Goal: Task Accomplishment & Management: Manage account settings

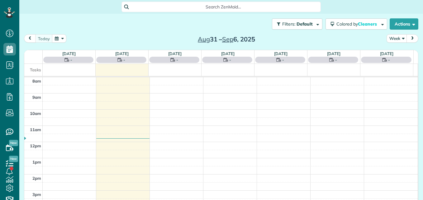
click at [8, 13] on icon at bounding box center [8, 12] width 3 height 2
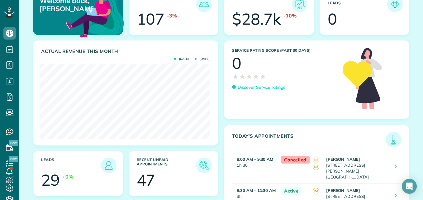
scroll to position [42, 0]
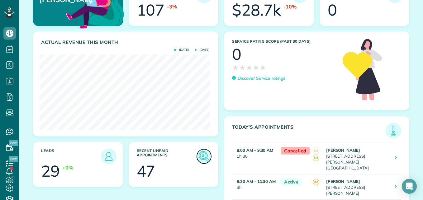
click at [203, 155] on img at bounding box center [204, 156] width 14 height 14
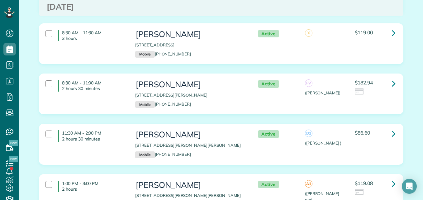
scroll to position [2897, 0]
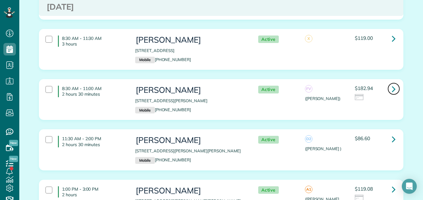
click at [392, 83] on icon at bounding box center [394, 88] width 4 height 11
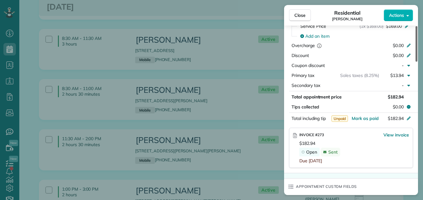
scroll to position [323, 0]
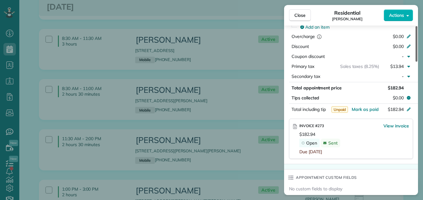
drag, startPoint x: 415, startPoint y: 50, endPoint x: 413, endPoint y: 117, distance: 67.6
click at [415, 62] on div at bounding box center [416, 44] width 2 height 36
click at [389, 128] on span "View invoice" at bounding box center [396, 126] width 26 height 6
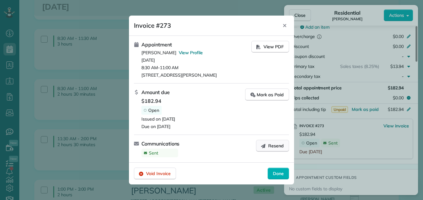
click at [272, 149] on span "Resend" at bounding box center [276, 146] width 16 height 6
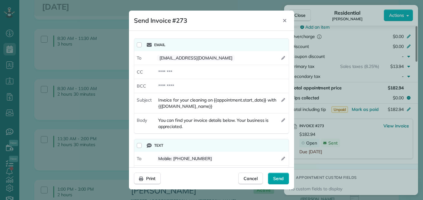
click at [273, 178] on span "Send" at bounding box center [278, 178] width 11 height 6
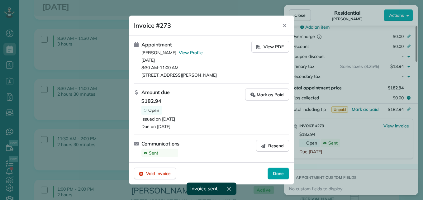
click at [274, 172] on span "Done" at bounding box center [278, 173] width 11 height 6
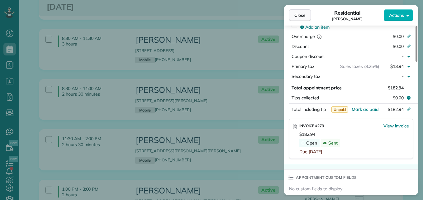
click at [297, 17] on span "Close" at bounding box center [299, 15] width 11 height 6
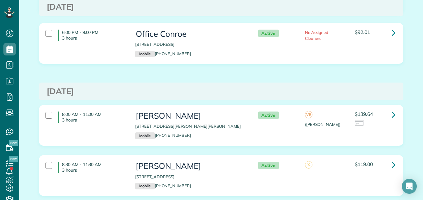
scroll to position [2765, 0]
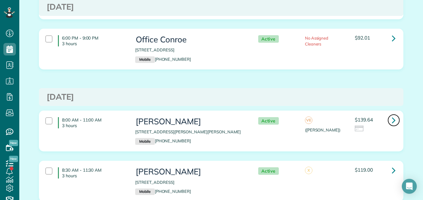
click at [392, 115] on icon at bounding box center [394, 120] width 4 height 11
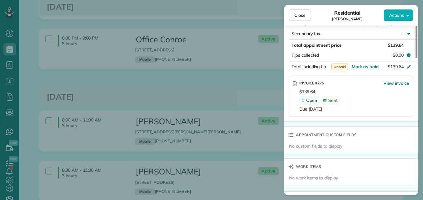
drag, startPoint x: 415, startPoint y: 55, endPoint x: 407, endPoint y: 125, distance: 69.9
click at [415, 58] on div at bounding box center [416, 42] width 2 height 32
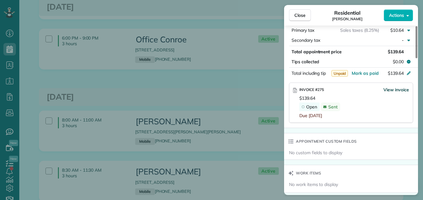
click at [396, 87] on span "View invoice" at bounding box center [396, 90] width 26 height 6
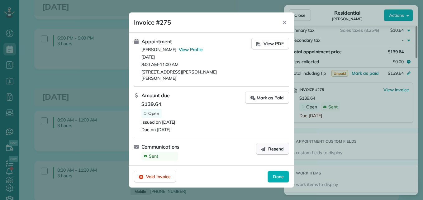
click at [268, 148] on button "Resend" at bounding box center [272, 149] width 33 height 12
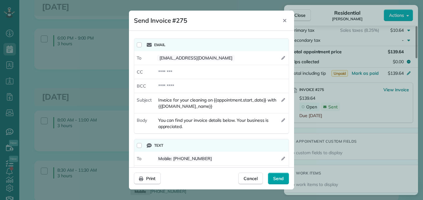
click at [279, 175] on span "Send" at bounding box center [278, 178] width 11 height 6
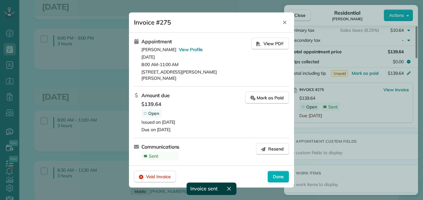
click at [279, 175] on span "Done" at bounding box center [278, 176] width 11 height 6
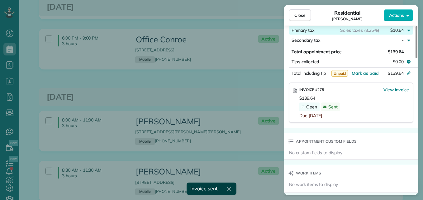
scroll to position [361, 0]
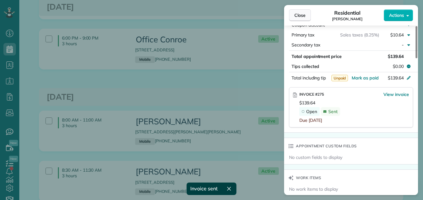
click at [305, 13] on span "Close" at bounding box center [299, 15] width 11 height 6
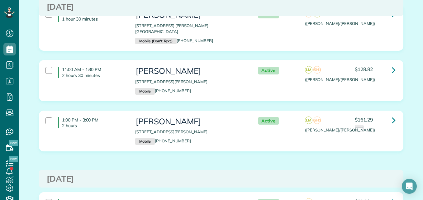
scroll to position [2304, 0]
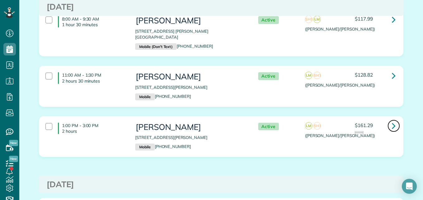
click at [392, 120] on icon at bounding box center [394, 125] width 4 height 11
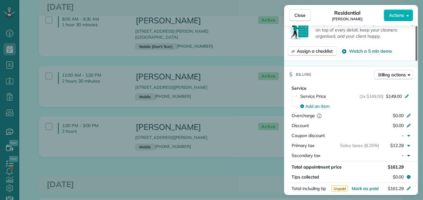
scroll to position [263, 0]
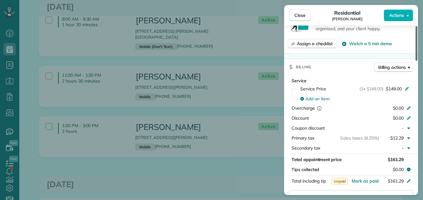
drag, startPoint x: 416, startPoint y: 52, endPoint x: 408, endPoint y: 106, distance: 54.4
click at [415, 61] on div at bounding box center [416, 43] width 2 height 35
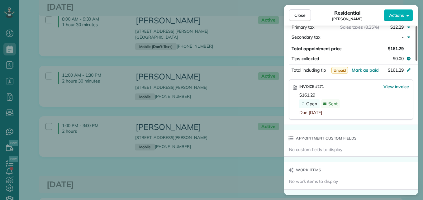
scroll to position [383, 0]
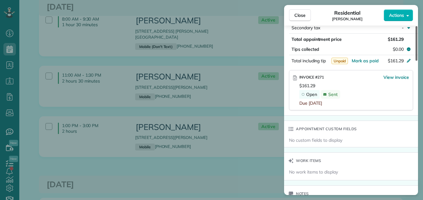
drag, startPoint x: 417, startPoint y: 97, endPoint x: 419, endPoint y: 117, distance: 20.3
click at [417, 61] on div at bounding box center [416, 43] width 2 height 35
click at [392, 77] on span "View invoice" at bounding box center [396, 77] width 26 height 6
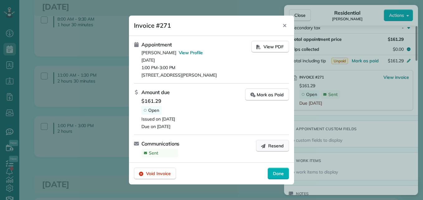
click at [261, 151] on button "Resend" at bounding box center [272, 146] width 33 height 12
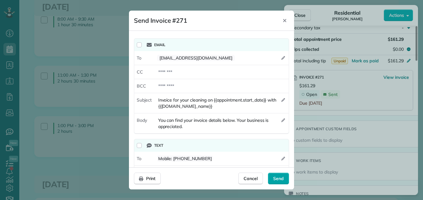
click at [281, 180] on span "Send" at bounding box center [278, 178] width 11 height 6
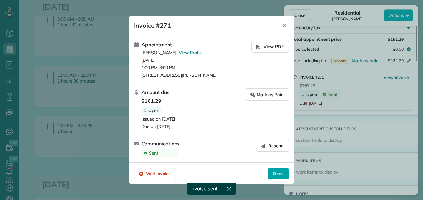
click at [274, 173] on span "Done" at bounding box center [278, 173] width 11 height 6
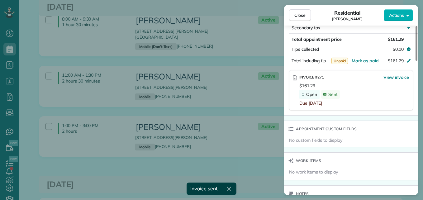
scroll to position [381, 0]
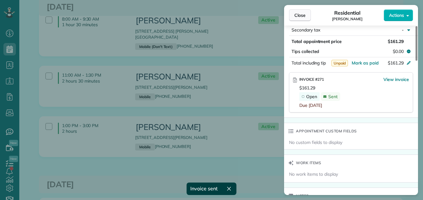
click at [297, 15] on span "Close" at bounding box center [299, 15] width 11 height 6
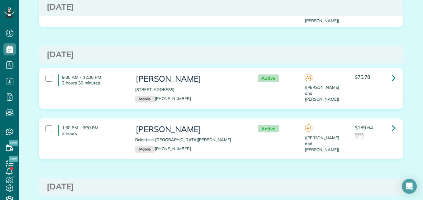
scroll to position [621, 0]
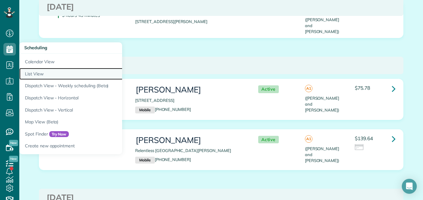
click at [36, 75] on link "List View" at bounding box center [97, 74] width 156 height 12
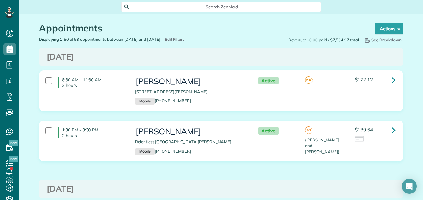
scroll to position [3, 3]
click at [185, 40] on span "Edit Filters" at bounding box center [175, 39] width 20 height 5
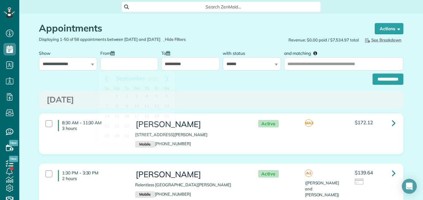
click at [140, 59] on input "From" at bounding box center [129, 63] width 58 height 13
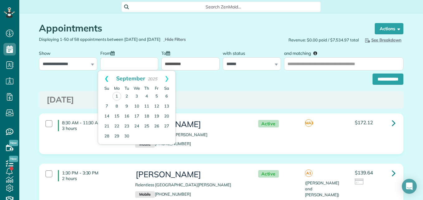
click at [105, 81] on link "Prev" at bounding box center [106, 79] width 17 height 16
click at [118, 136] on link "25" at bounding box center [117, 136] width 10 height 10
type input "**********"
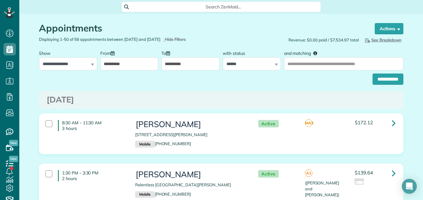
click at [181, 64] on input "**********" at bounding box center [190, 63] width 58 height 13
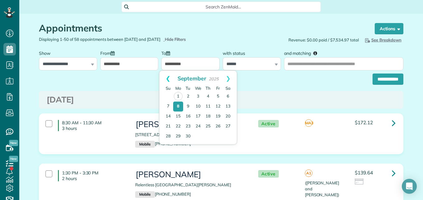
click at [169, 80] on link "Prev" at bounding box center [167, 79] width 17 height 16
click at [220, 135] on link "29" at bounding box center [218, 136] width 10 height 10
type input "**********"
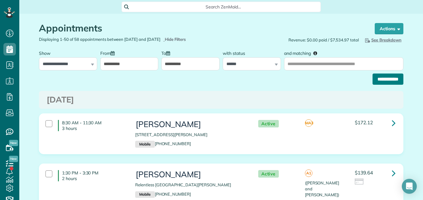
click at [387, 77] on input "**********" at bounding box center [388, 79] width 31 height 11
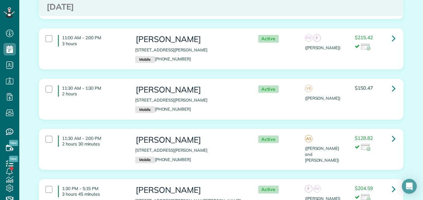
scroll to position [2147, 0]
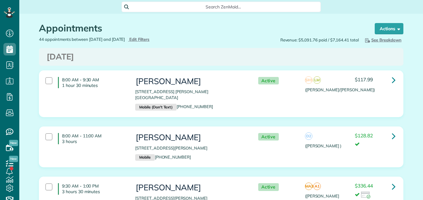
scroll to position [3, 3]
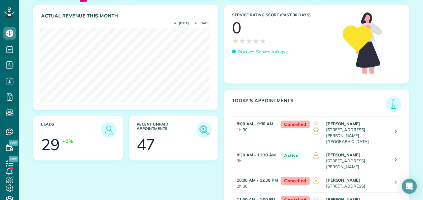
scroll to position [86, 0]
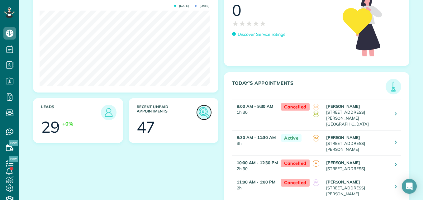
click at [203, 116] on img at bounding box center [204, 112] width 14 height 14
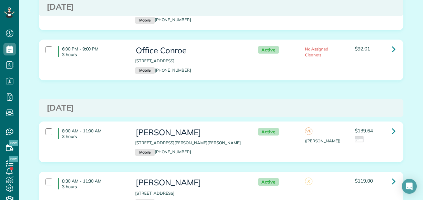
scroll to position [3079, 0]
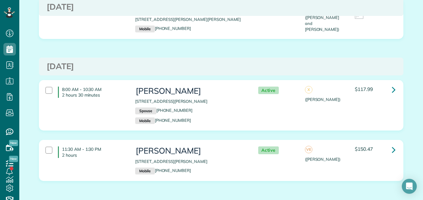
click at [52, 83] on div "8:00 AM - 10:30 AM 2 hours 30 minutes" at bounding box center [86, 91] width 90 height 17
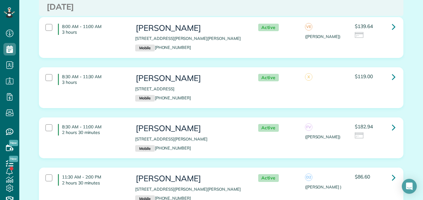
scroll to position [2853, 0]
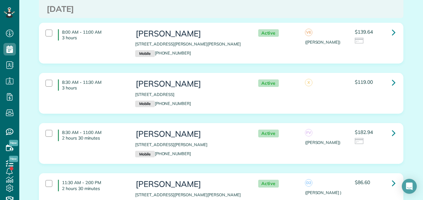
click at [224, 180] on div "Kelly Weaver 130 Emory Birch Montgomery TX 77316 Mobile (248) 318-2318" at bounding box center [190, 194] width 110 height 28
click at [217, 92] on p "95 North Crisp Morning Circle The Woodlands TX 77382" at bounding box center [190, 95] width 110 height 6
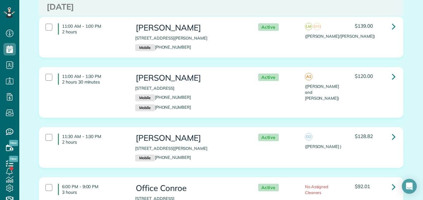
scroll to position [2600, 0]
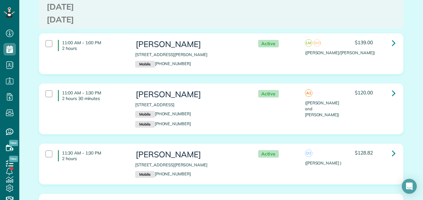
click at [365, 147] on div "11:30 AM - 1:30 PM 2 hours Alaina Murphy 218 Overland Trace Drive Montgomery TX…" at bounding box center [220, 164] width 359 height 34
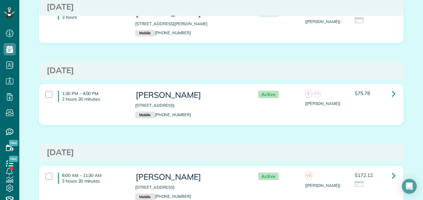
scroll to position [0, 0]
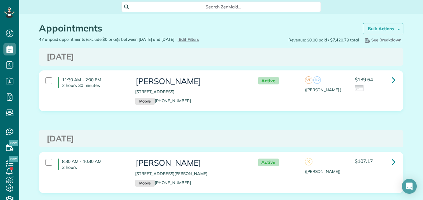
click at [368, 29] on strong "Bulk Actions" at bounding box center [381, 29] width 26 height 6
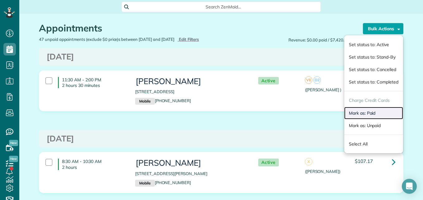
click at [352, 111] on link "Mark as: Paid" at bounding box center [373, 113] width 59 height 12
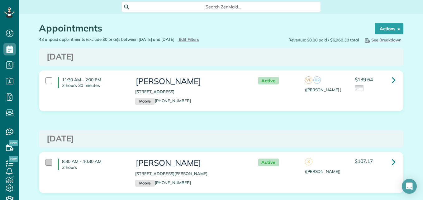
scroll to position [3, 3]
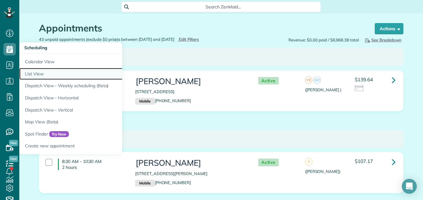
click at [31, 76] on link "List View" at bounding box center [97, 74] width 156 height 12
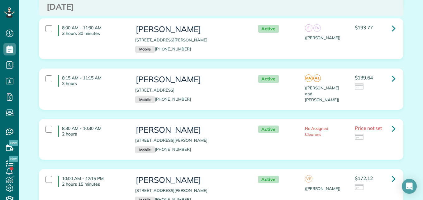
scroll to position [1005, 0]
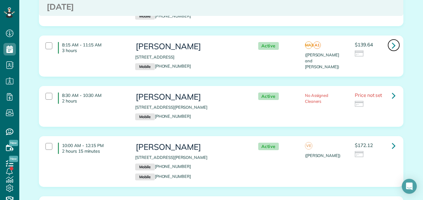
click at [392, 40] on icon at bounding box center [394, 45] width 4 height 11
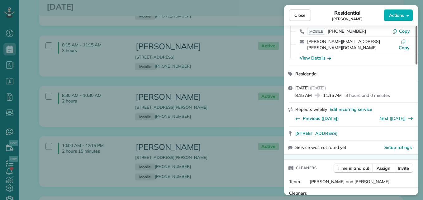
scroll to position [40, 0]
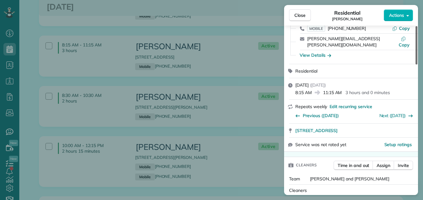
drag, startPoint x: 416, startPoint y: 57, endPoint x: 418, endPoint y: 66, distance: 9.2
click at [417, 64] on div at bounding box center [416, 45] width 2 height 38
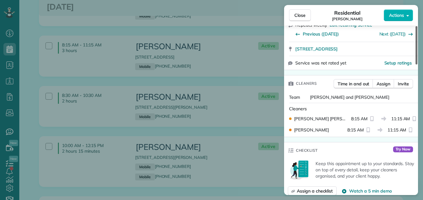
scroll to position [123, 0]
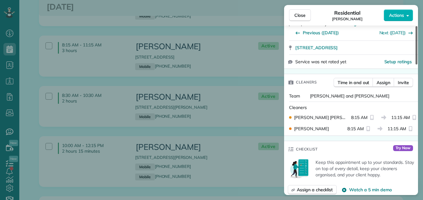
drag, startPoint x: 416, startPoint y: 67, endPoint x: 413, endPoint y: 86, distance: 18.9
click at [415, 64] on div at bounding box center [416, 45] width 2 height 38
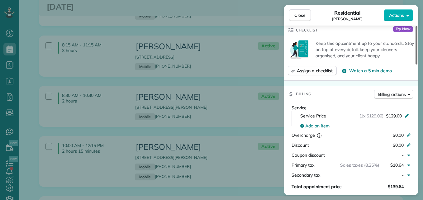
scroll to position [261, 0]
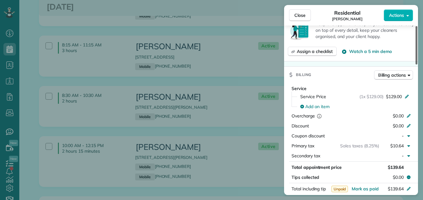
drag, startPoint x: 416, startPoint y: 81, endPoint x: 414, endPoint y: 112, distance: 31.2
click at [415, 64] on div at bounding box center [416, 45] width 2 height 38
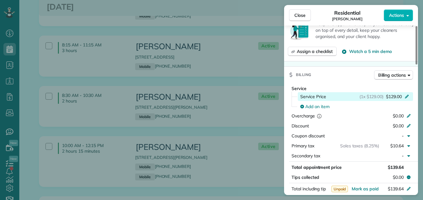
click at [407, 93] on icon at bounding box center [406, 95] width 5 height 5
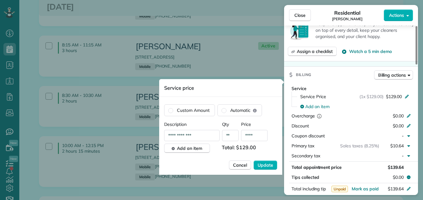
drag, startPoint x: 209, startPoint y: 137, endPoint x: 156, endPoint y: 138, distance: 53.3
click at [156, 0] on div "Close Residential Regina Bedolla Actions Status Active Regina Bedolla · Open pr…" at bounding box center [211, 0] width 423 height 0
type input "*"
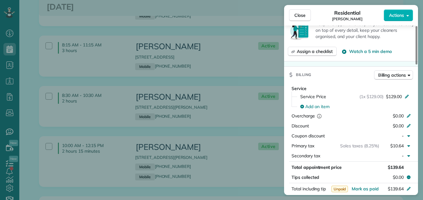
click at [156, 138] on div "Close Residential Regina Bedolla Actions Status Active Regina Bedolla · Open pr…" at bounding box center [211, 100] width 423 height 200
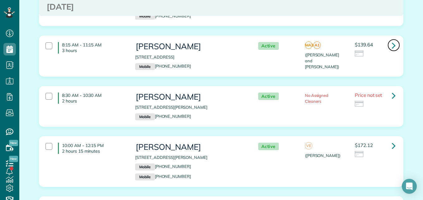
click at [392, 40] on icon at bounding box center [394, 45] width 4 height 11
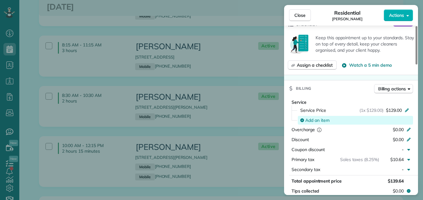
scroll to position [252, 0]
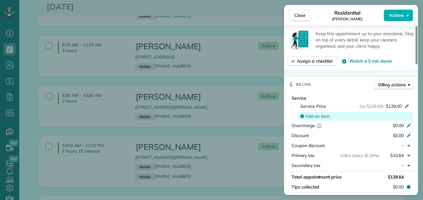
drag, startPoint x: 416, startPoint y: 49, endPoint x: 410, endPoint y: 106, distance: 57.0
click at [415, 64] on div at bounding box center [416, 45] width 2 height 38
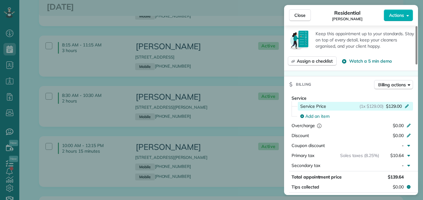
click at [407, 103] on icon at bounding box center [406, 105] width 5 height 5
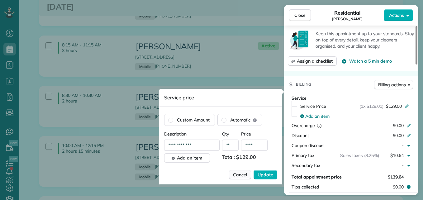
click at [244, 175] on span "Cancel" at bounding box center [240, 175] width 14 height 6
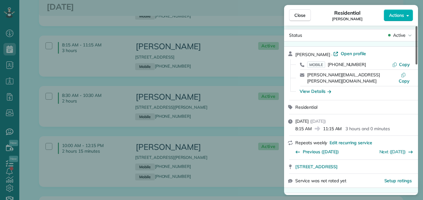
scroll to position [0, 0]
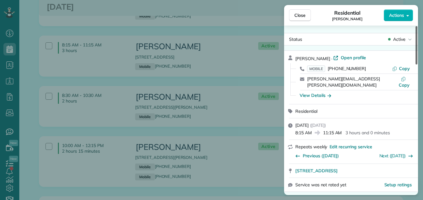
drag, startPoint x: 416, startPoint y: 105, endPoint x: 416, endPoint y: 48, distance: 57.3
click at [416, 48] on div at bounding box center [416, 45] width 2 height 38
click at [354, 59] on span "Open profile" at bounding box center [353, 58] width 25 height 6
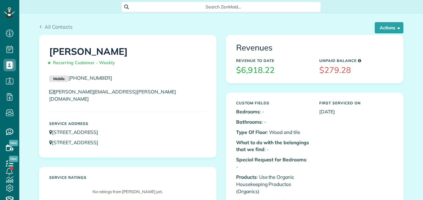
click at [393, 33] on div "All Contacts Actions Edit Add Appointment Recent Activity Send Email Update Cus…" at bounding box center [221, 29] width 364 height 12
click at [390, 28] on button "Actions" at bounding box center [389, 27] width 29 height 11
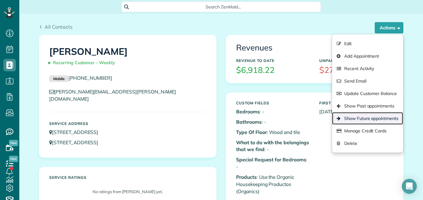
click at [352, 121] on link "Show Future appointments" at bounding box center [367, 118] width 71 height 12
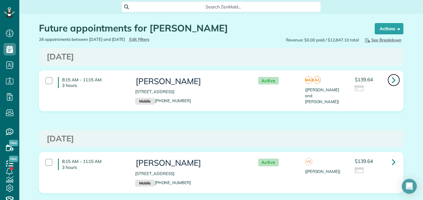
click at [392, 80] on icon at bounding box center [394, 79] width 4 height 11
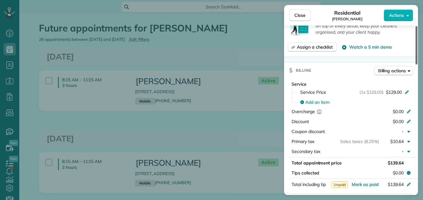
scroll to position [268, 0]
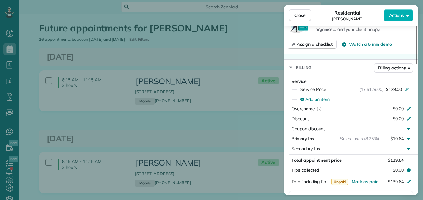
drag, startPoint x: 416, startPoint y: 54, endPoint x: 417, endPoint y: 115, distance: 60.4
click at [417, 64] on div at bounding box center [416, 45] width 2 height 38
click at [322, 86] on span "Service Price" at bounding box center [313, 89] width 26 height 6
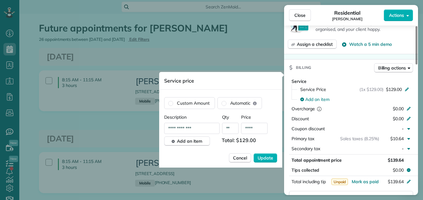
click at [234, 127] on input "**" at bounding box center [230, 128] width 17 height 11
type input "**"
drag, startPoint x: 198, startPoint y: 128, endPoint x: 147, endPoint y: 128, distance: 51.1
click at [147, 0] on div "Close Residential Regina Bedolla Actions Status Active Regina Bedolla · Open pr…" at bounding box center [211, 0] width 423 height 0
type input "*"
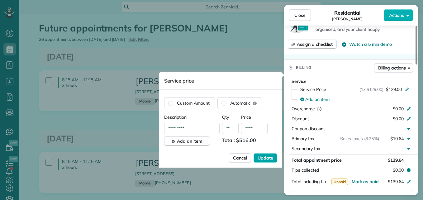
type input "*********"
click at [267, 159] on span "Update" at bounding box center [266, 158] width 16 height 6
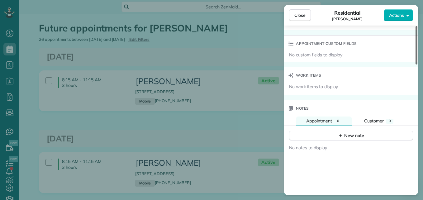
scroll to position [470, 0]
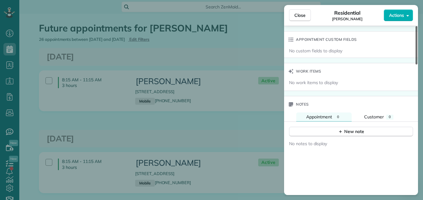
drag, startPoint x: 416, startPoint y: 95, endPoint x: 421, endPoint y: 140, distance: 45.8
click at [417, 64] on div at bounding box center [416, 45] width 2 height 38
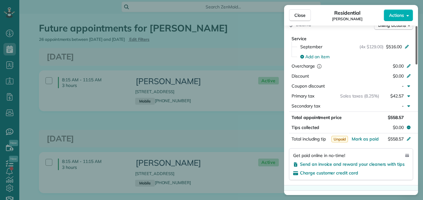
scroll to position [308, 0]
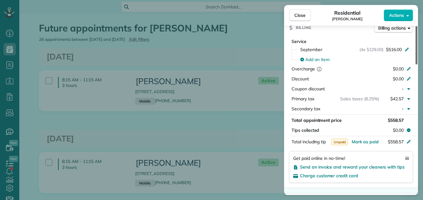
drag, startPoint x: 417, startPoint y: 151, endPoint x: 421, endPoint y: 115, distance: 36.7
click at [417, 64] on div at bounding box center [416, 45] width 2 height 38
click at [359, 164] on span "Send an invoice and reward your cleaners with tips" at bounding box center [352, 167] width 105 height 6
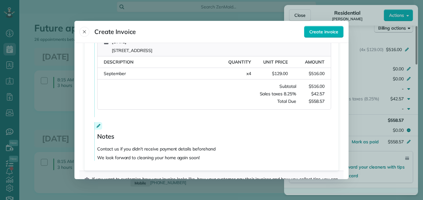
scroll to position [151, 0]
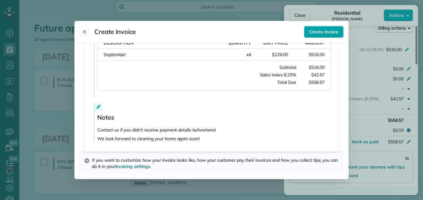
click at [313, 35] on button "Create invoice" at bounding box center [324, 32] width 40 height 12
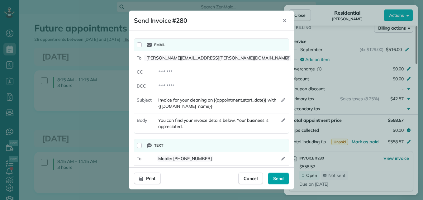
click at [270, 176] on div "Send" at bounding box center [278, 179] width 21 height 12
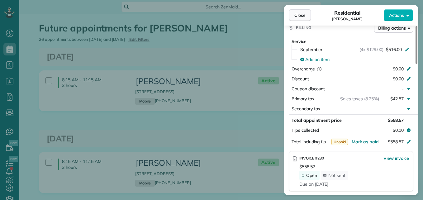
click at [296, 15] on span "Close" at bounding box center [299, 15] width 11 height 6
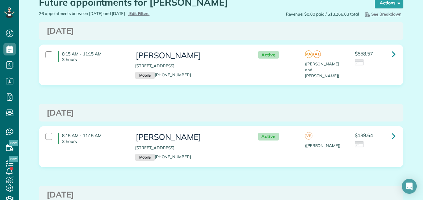
scroll to position [22, 0]
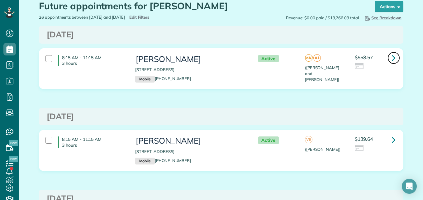
click at [392, 57] on icon at bounding box center [394, 57] width 4 height 11
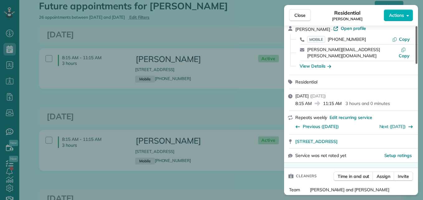
scroll to position [24, 0]
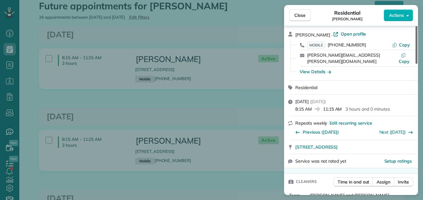
drag, startPoint x: 415, startPoint y: 45, endPoint x: 424, endPoint y: 50, distance: 9.9
click at [417, 50] on div at bounding box center [416, 45] width 2 height 38
click at [297, 16] on span "Close" at bounding box center [299, 15] width 11 height 6
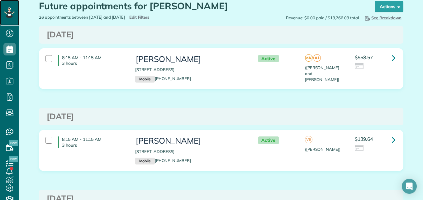
click at [9, 12] on icon at bounding box center [9, 12] width 0 height 0
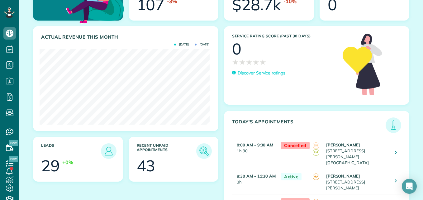
scroll to position [52, 0]
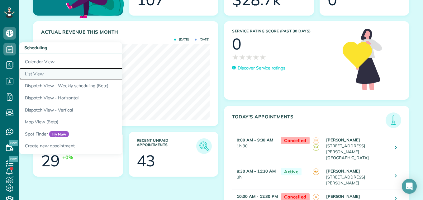
click at [37, 76] on link "List View" at bounding box center [97, 74] width 156 height 12
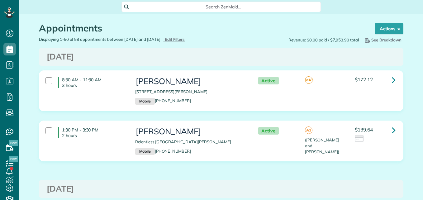
scroll to position [3, 3]
click at [195, 42] on div "Displaying 1-50 of 58 appointments between [DATE] and [DATE] Hide Filters Edit …" at bounding box center [127, 39] width 187 height 6
click at [185, 38] on span "Edit Filters" at bounding box center [175, 39] width 20 height 5
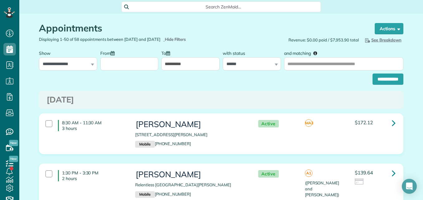
click at [139, 68] on input "From" at bounding box center [129, 63] width 58 height 13
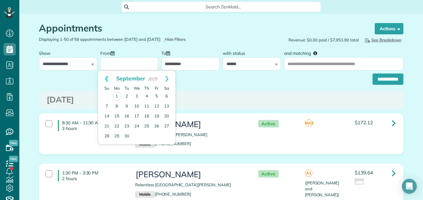
click at [107, 80] on link "Prev" at bounding box center [106, 79] width 17 height 16
click at [116, 135] on link "25" at bounding box center [117, 136] width 10 height 10
type input "**********"
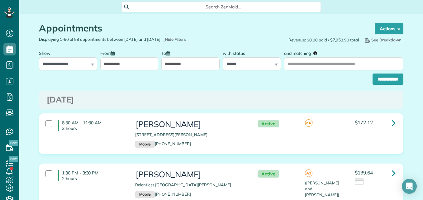
click at [165, 64] on input "**********" at bounding box center [190, 63] width 58 height 13
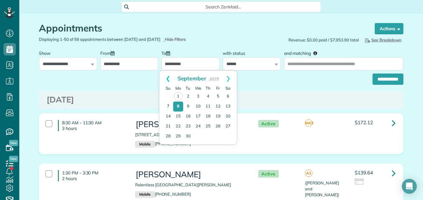
click at [170, 79] on link "Prev" at bounding box center [167, 79] width 17 height 16
click at [216, 134] on link "29" at bounding box center [218, 136] width 10 height 10
type input "**********"
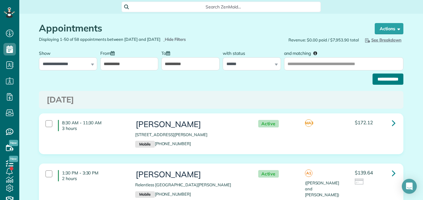
click at [379, 75] on input "**********" at bounding box center [388, 79] width 31 height 11
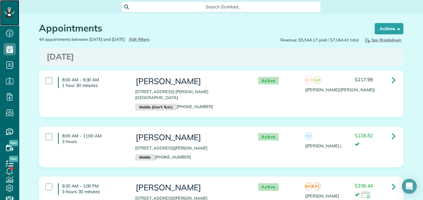
click at [9, 13] on icon at bounding box center [8, 12] width 3 height 2
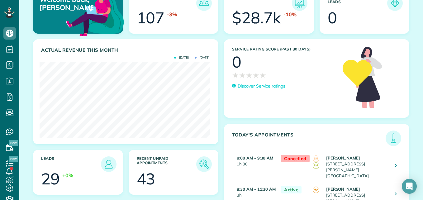
scroll to position [37, 0]
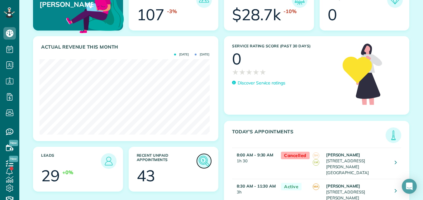
click at [203, 161] on img at bounding box center [204, 161] width 14 height 14
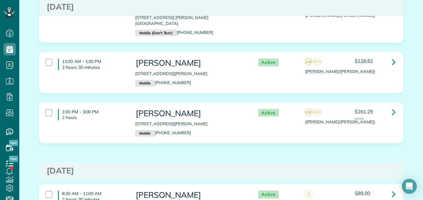
scroll to position [2281, 0]
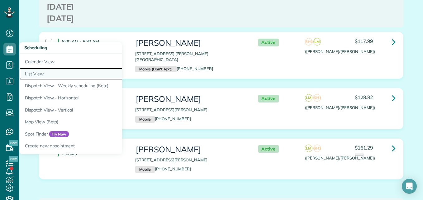
click at [29, 75] on link "List View" at bounding box center [97, 74] width 156 height 12
